Goal: Information Seeking & Learning: Learn about a topic

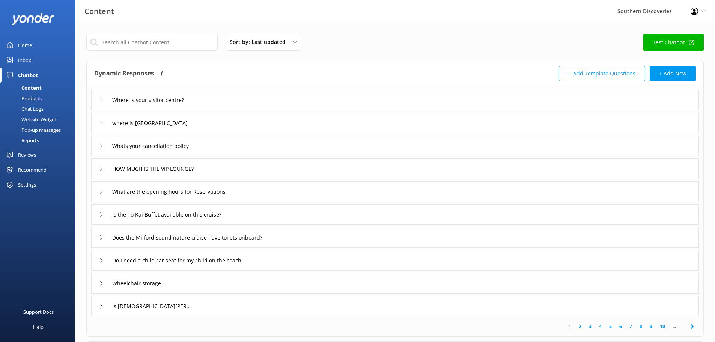
click at [578, 324] on link "2" at bounding box center [580, 326] width 10 height 7
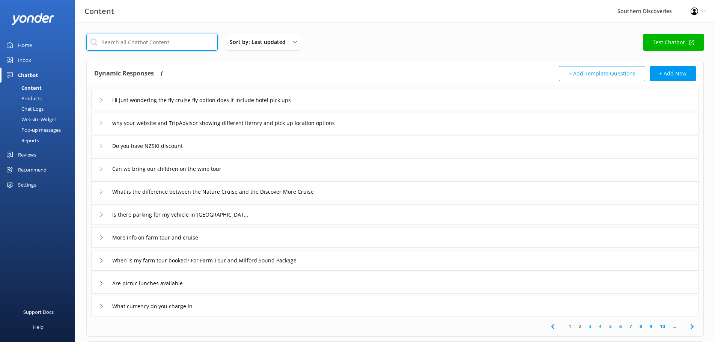
click at [140, 42] on input "text" at bounding box center [151, 42] width 131 height 17
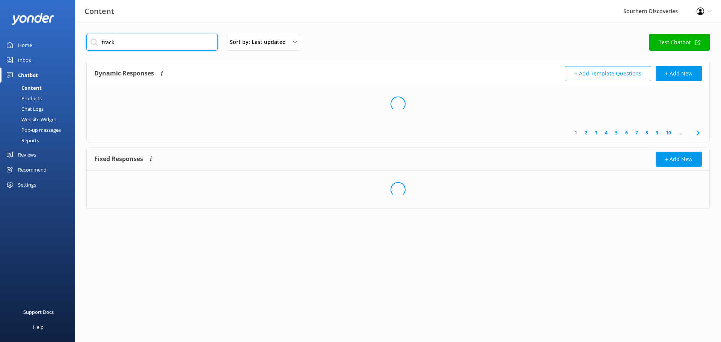
type input "track"
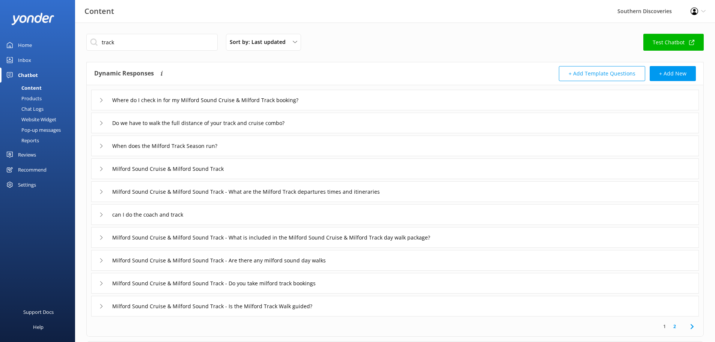
click at [103, 169] on icon at bounding box center [101, 169] width 5 height 5
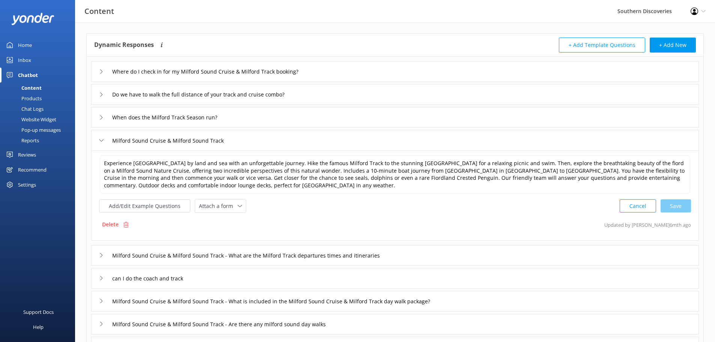
scroll to position [75, 0]
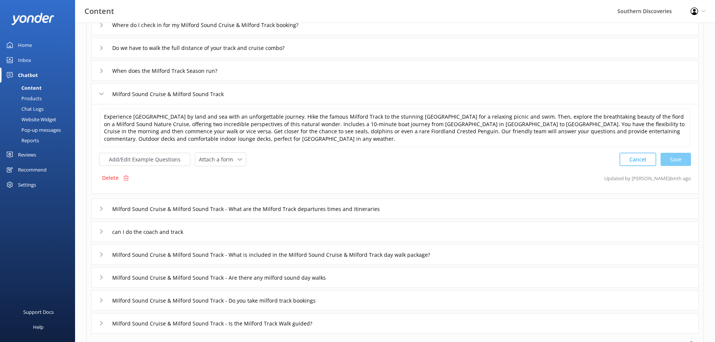
click at [102, 209] on icon at bounding box center [101, 209] width 5 height 5
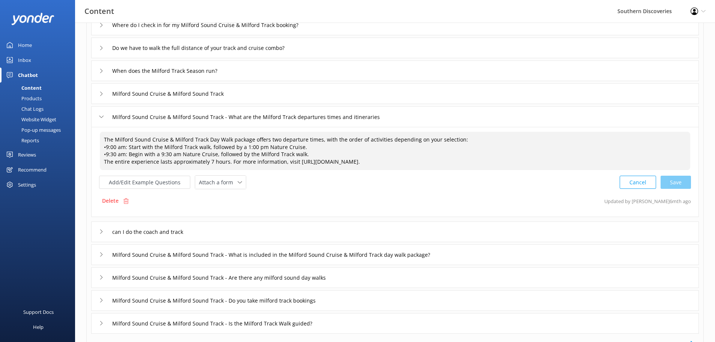
click at [309, 148] on textarea "The Milford Sound Cruise & Milford Track Day Walk package offers two departure …" at bounding box center [395, 151] width 591 height 38
click at [260, 144] on textarea "The Milford Sound Cruise & Milford Track Day Walk package offers two departure …" at bounding box center [395, 151] width 591 height 38
click at [263, 145] on textarea "The Milford Sound Cruise & Milford Track Day Walk package offers two departure …" at bounding box center [395, 151] width 591 height 38
